Goal: Contribute content

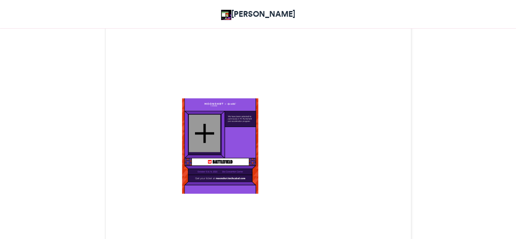
scroll to position [245, 0]
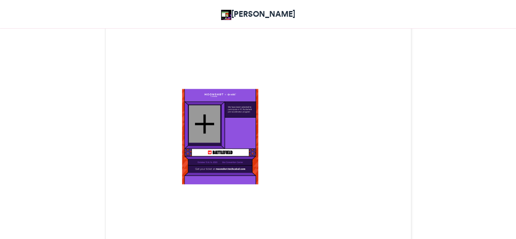
click at [203, 126] on div at bounding box center [204, 124] width 31 height 38
click at [204, 123] on div at bounding box center [204, 124] width 31 height 38
click at [212, 124] on div at bounding box center [204, 124] width 31 height 38
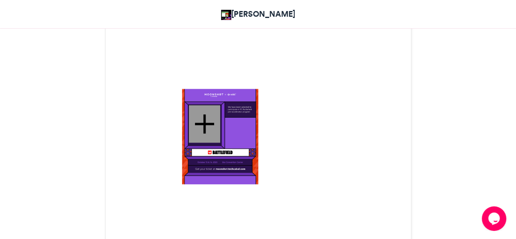
click at [212, 124] on div at bounding box center [204, 124] width 31 height 38
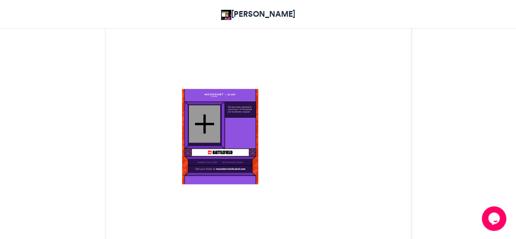
click at [212, 124] on div at bounding box center [204, 124] width 31 height 38
drag, startPoint x: 212, startPoint y: 124, endPoint x: 212, endPoint y: 120, distance: 4.1
click at [212, 120] on div at bounding box center [204, 124] width 31 height 38
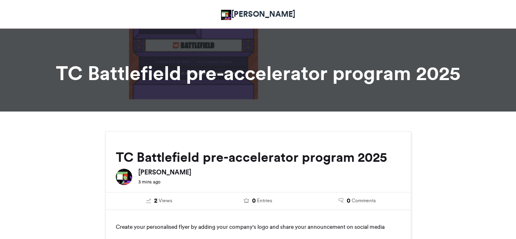
scroll to position [258, 0]
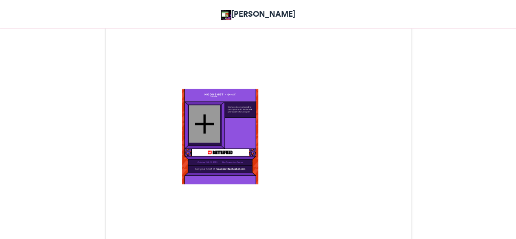
click at [206, 116] on div at bounding box center [204, 124] width 31 height 38
click at [202, 131] on div at bounding box center [204, 124] width 31 height 38
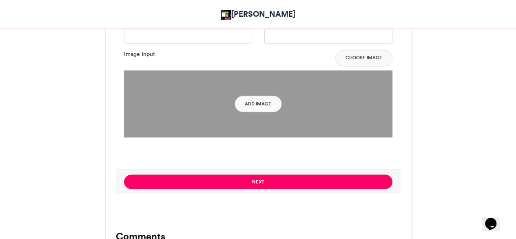
scroll to position [597, 0]
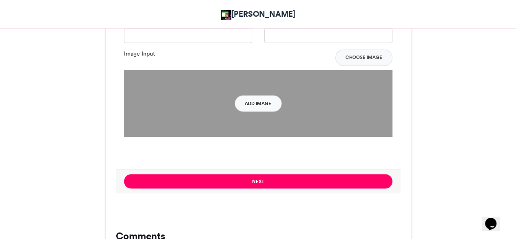
click at [260, 103] on button "Add Image" at bounding box center [258, 103] width 47 height 16
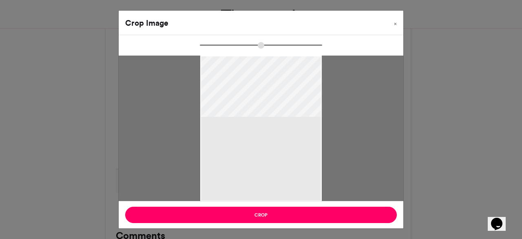
type input "******"
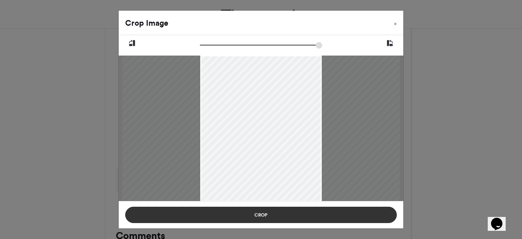
click at [240, 213] on button "Crop" at bounding box center [261, 214] width 272 height 16
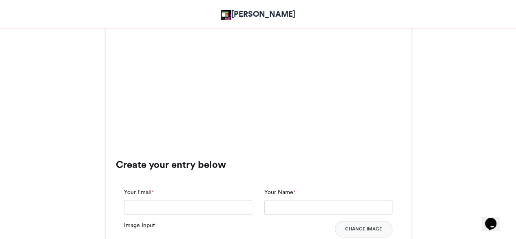
scroll to position [424, 0]
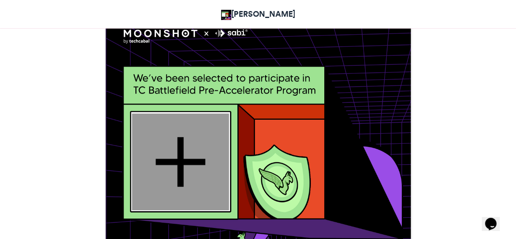
scroll to position [262, 0]
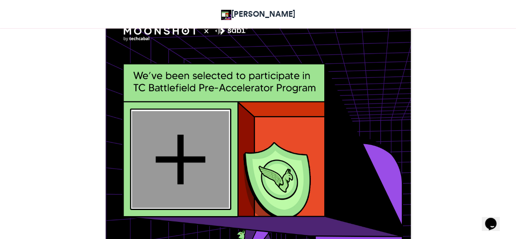
click at [175, 166] on div at bounding box center [180, 159] width 97 height 97
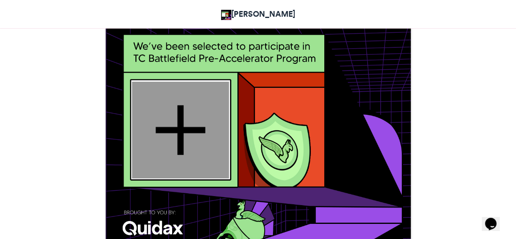
scroll to position [287, 0]
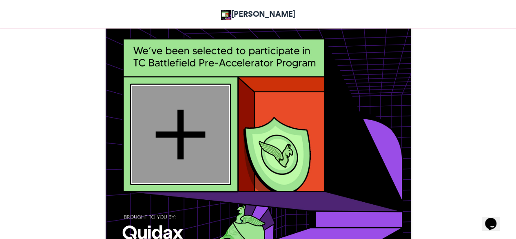
click at [175, 108] on div at bounding box center [180, 134] width 97 height 97
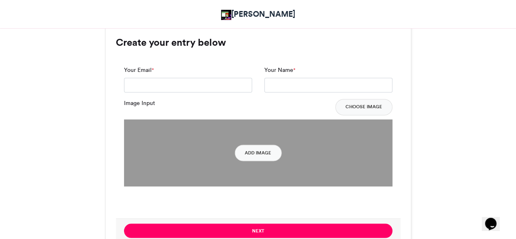
scroll to position [516, 0]
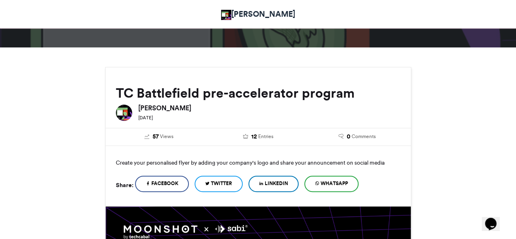
scroll to position [63, 0]
